Goal: Answer question/provide support: Share knowledge or assist other users

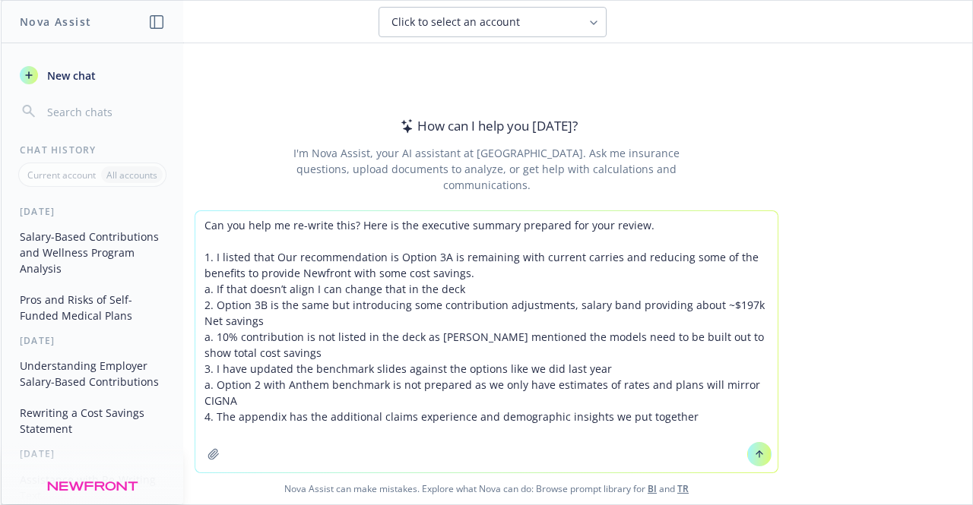
click at [351, 226] on textarea "Can you help me re-write this? Here is the executive summary prepared for your …" at bounding box center [486, 341] width 582 height 261
type textarea "Can you help me re-write this? Hello, Here is the executive summary prepared fo…"
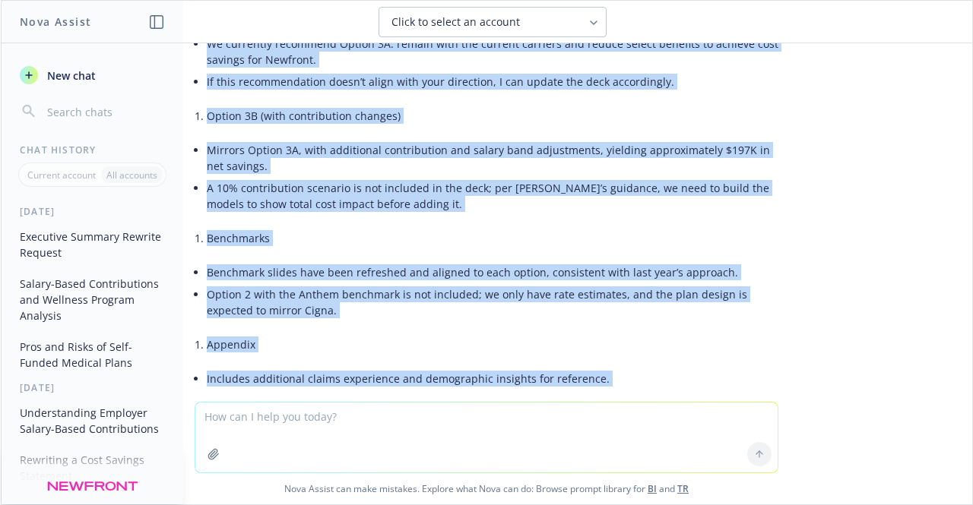
scroll to position [503, 0]
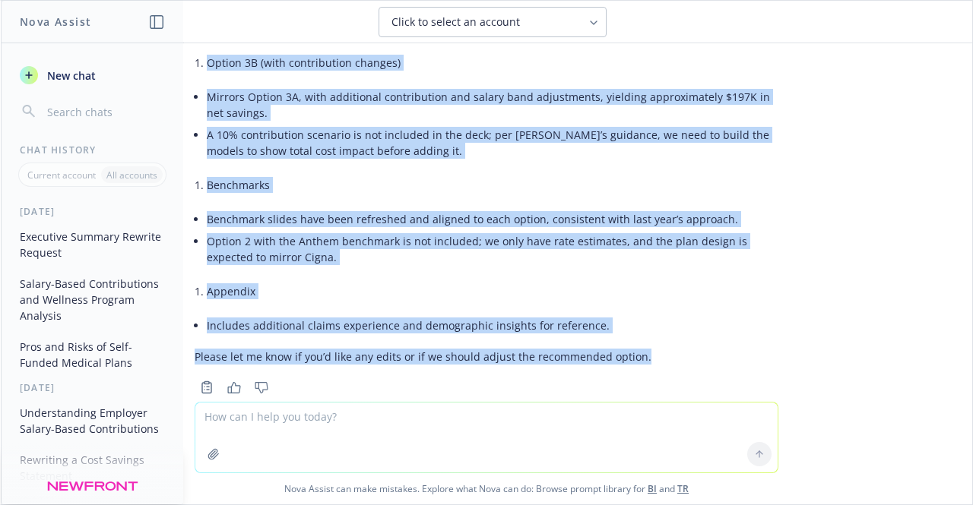
drag, startPoint x: 185, startPoint y: 144, endPoint x: 644, endPoint y: 326, distance: 494.3
click at [644, 326] on div "Here’s a polished version you can use: Subject: Executive Summary for Review He…" at bounding box center [487, 99] width 584 height 544
copy div "Loremi dolo sit ametconse adipisc elitsedd eiu temp incidi. Utlaboreet dolor: M…"
click at [644, 349] on p "Please let me know if you’d like any edits or if we should adjust the recommend…" at bounding box center [487, 357] width 584 height 16
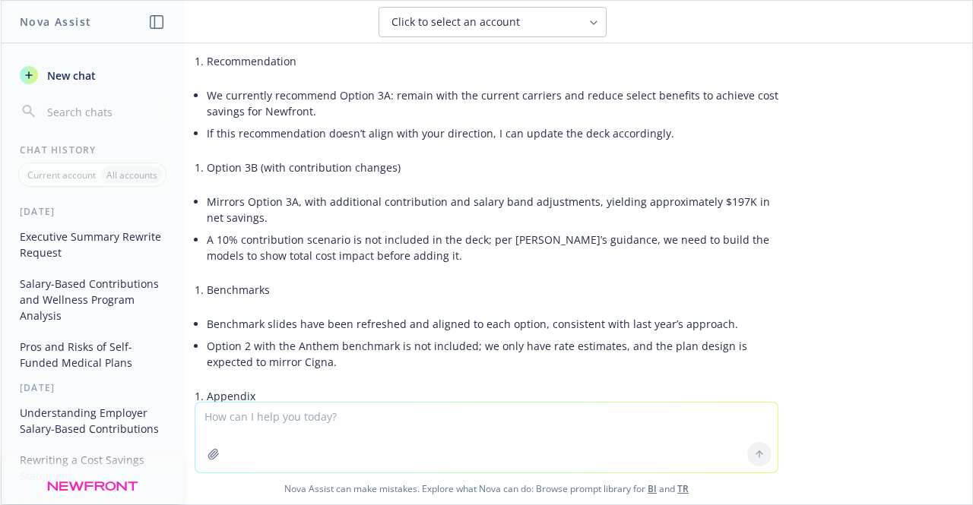
scroll to position [400, 0]
